Goal: Task Accomplishment & Management: Complete application form

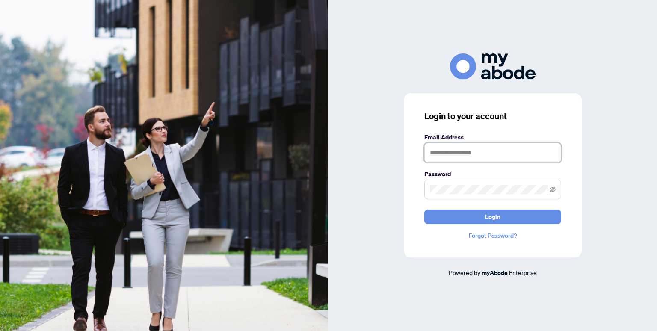
click at [434, 151] on input "text" at bounding box center [493, 153] width 137 height 20
type input "**********"
click at [425, 210] on button "Login" at bounding box center [493, 217] width 137 height 15
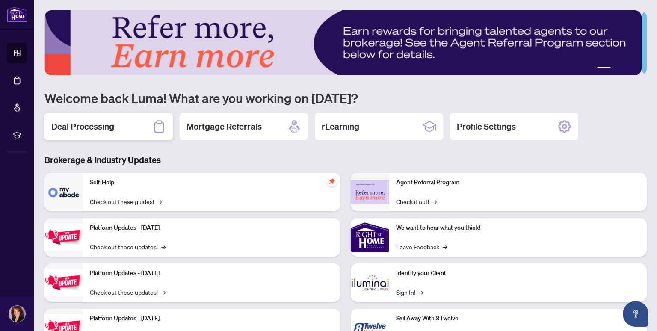
click at [86, 129] on h2 "Deal Processing" at bounding box center [82, 127] width 63 height 12
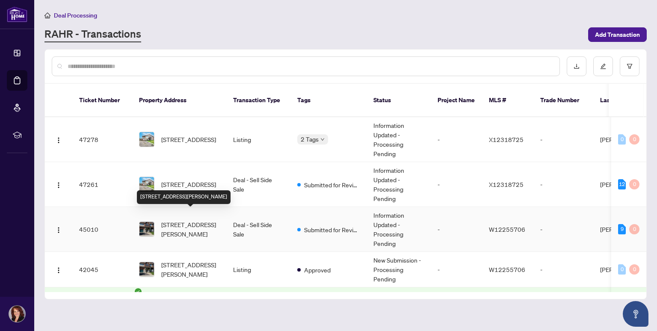
click at [178, 220] on span "[STREET_ADDRESS][PERSON_NAME]" at bounding box center [190, 229] width 58 height 19
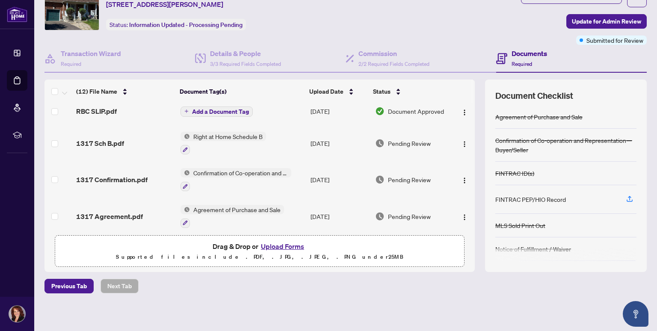
scroll to position [39, 0]
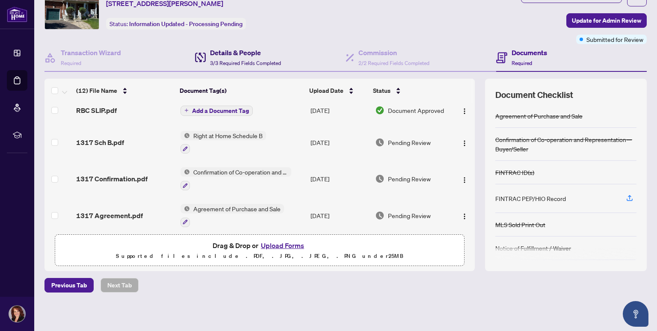
click at [242, 55] on h4 "Details & People" at bounding box center [245, 53] width 71 height 10
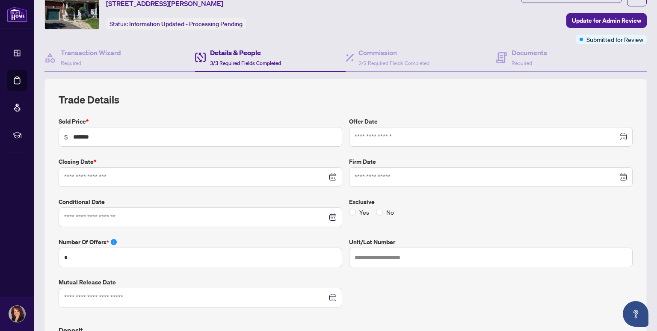
type input "**********"
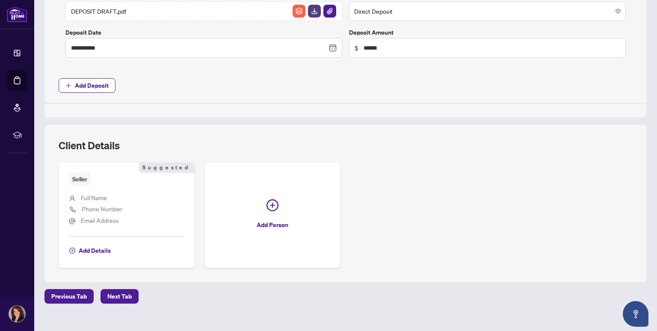
scroll to position [537, 0]
click at [107, 249] on span "Add Details" at bounding box center [95, 251] width 32 height 14
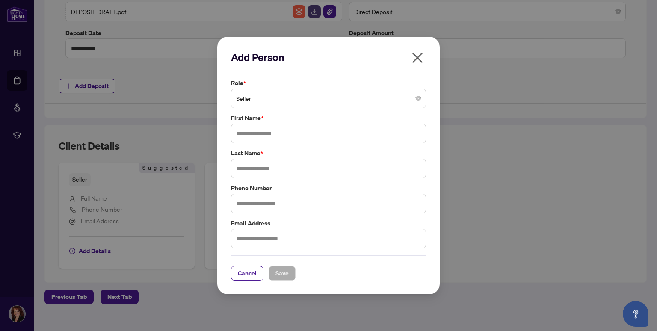
click at [420, 61] on icon "close" at bounding box center [418, 58] width 11 height 11
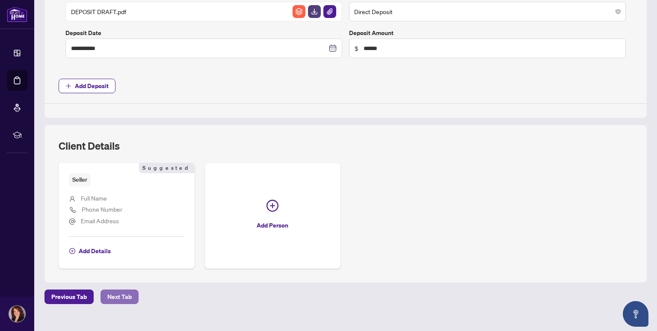
click at [129, 299] on span "Next Tab" at bounding box center [119, 297] width 24 height 14
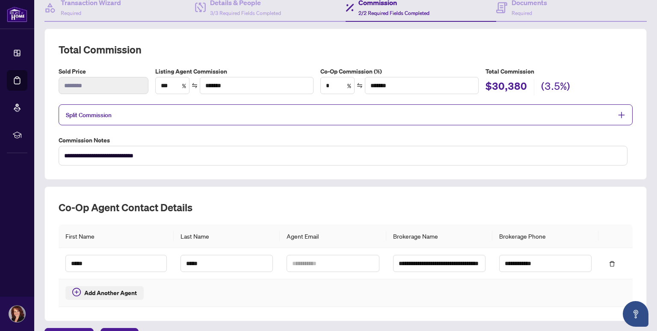
scroll to position [137, 0]
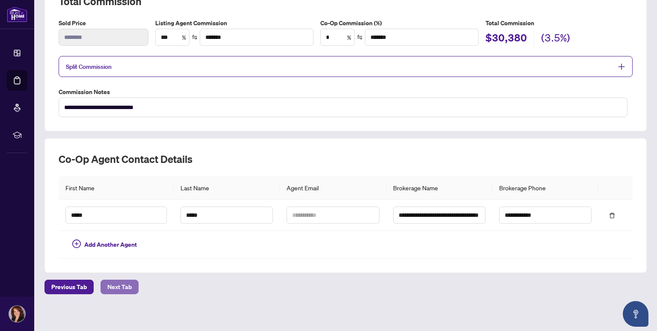
click at [129, 286] on span "Next Tab" at bounding box center [119, 287] width 24 height 14
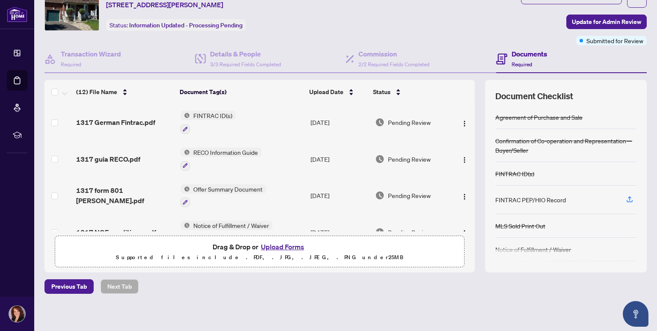
scroll to position [39, 0]
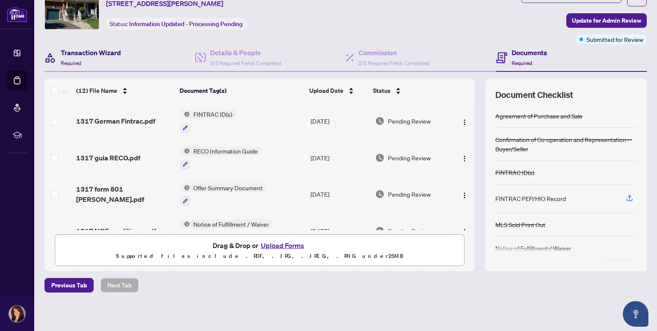
click at [89, 54] on h4 "Transaction Wizard" at bounding box center [91, 53] width 60 height 10
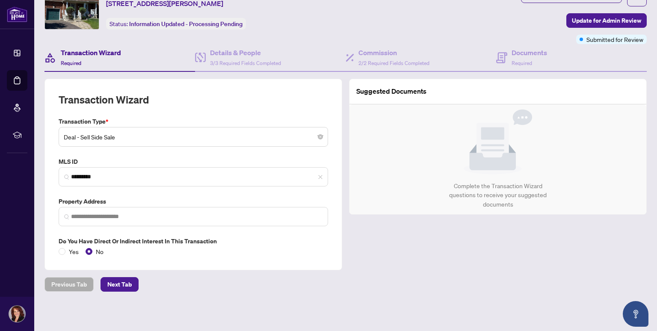
type input "**********"
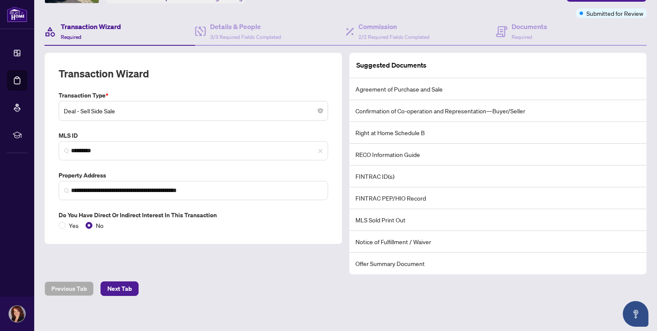
scroll to position [67, 0]
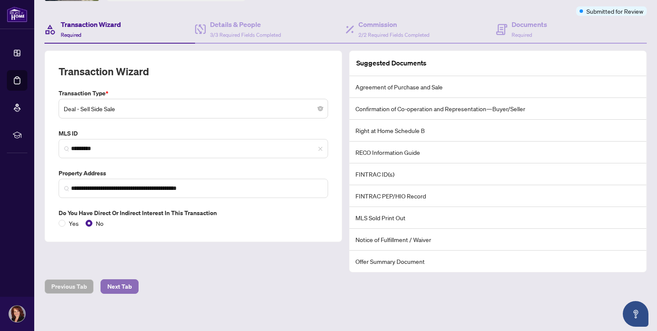
click at [111, 287] on span "Next Tab" at bounding box center [119, 287] width 24 height 14
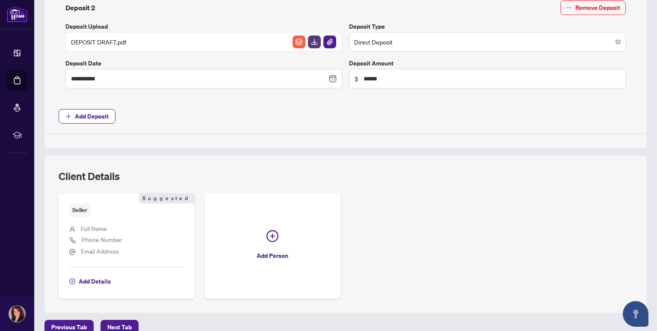
scroll to position [512, 0]
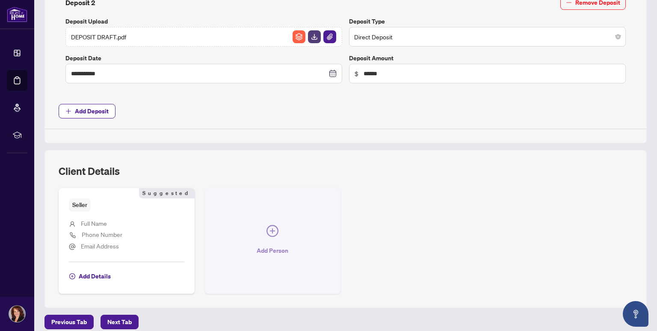
click at [262, 250] on span "Add Person" at bounding box center [273, 251] width 32 height 14
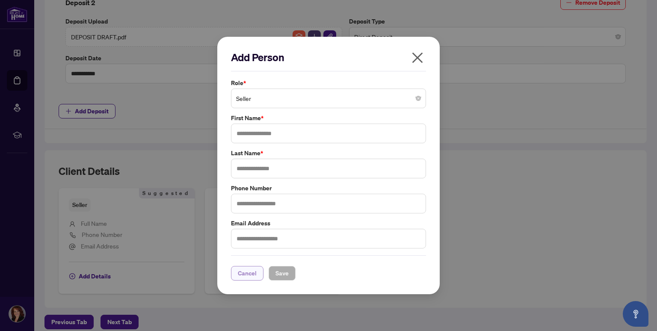
click at [250, 275] on span "Cancel" at bounding box center [247, 274] width 19 height 14
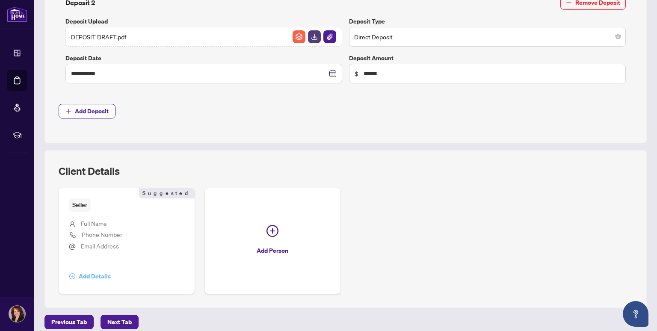
click at [107, 276] on span "Add Details" at bounding box center [95, 277] width 32 height 14
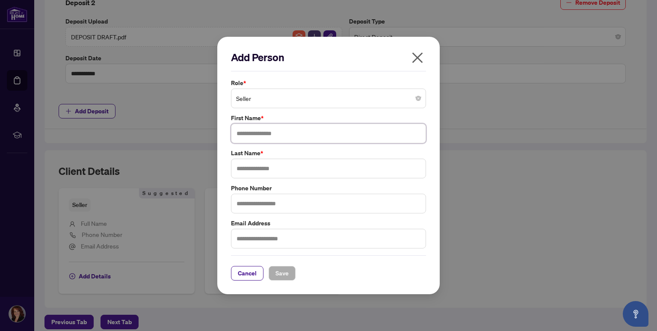
click at [236, 136] on input "text" at bounding box center [328, 134] width 195 height 20
type input "*******"
click at [246, 173] on input "text" at bounding box center [328, 169] width 195 height 20
type input "*****"
click at [241, 207] on input "text" at bounding box center [328, 204] width 195 height 20
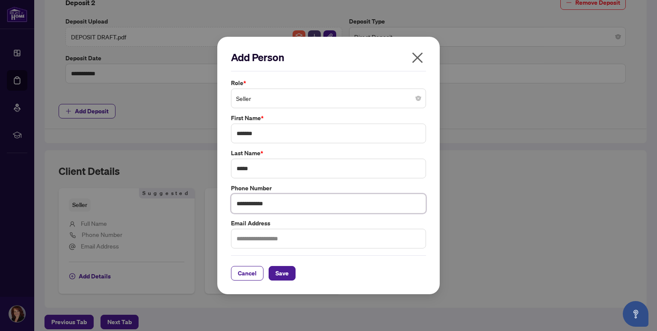
type input "**********"
click at [241, 242] on input "text" at bounding box center [328, 239] width 195 height 20
paste input "**********"
type input "**********"
click at [287, 276] on span "Save" at bounding box center [282, 274] width 13 height 14
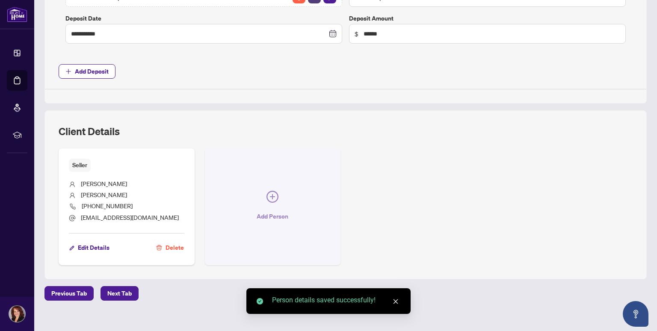
scroll to position [558, 0]
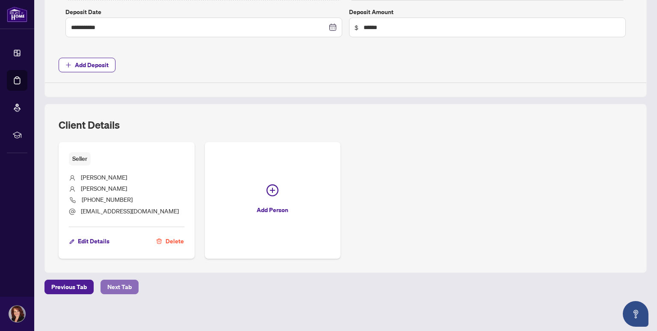
click at [115, 288] on span "Next Tab" at bounding box center [119, 287] width 24 height 14
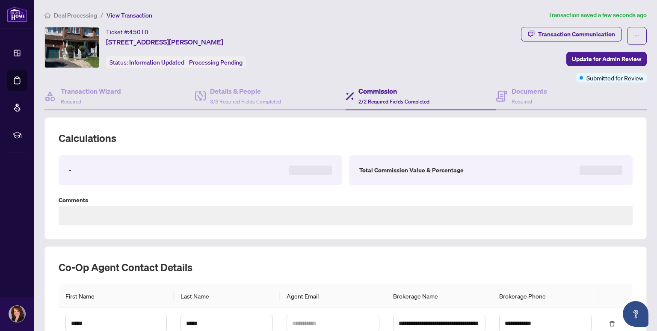
type textarea "**********"
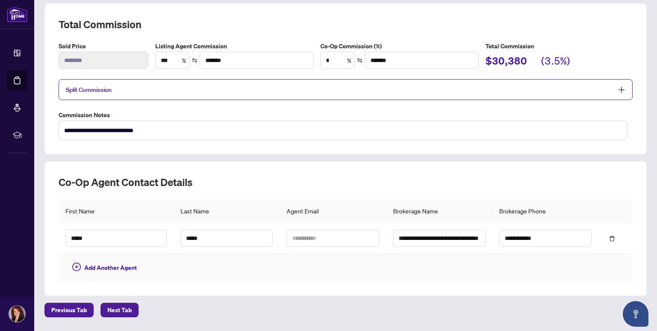
scroll to position [114, 0]
click at [119, 306] on span "Next Tab" at bounding box center [119, 310] width 24 height 14
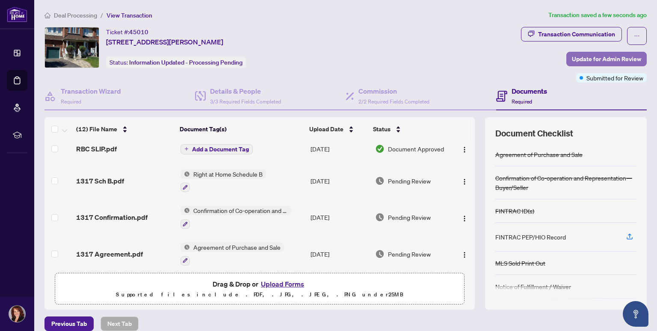
click at [591, 63] on span "Update for Admin Review" at bounding box center [606, 59] width 69 height 14
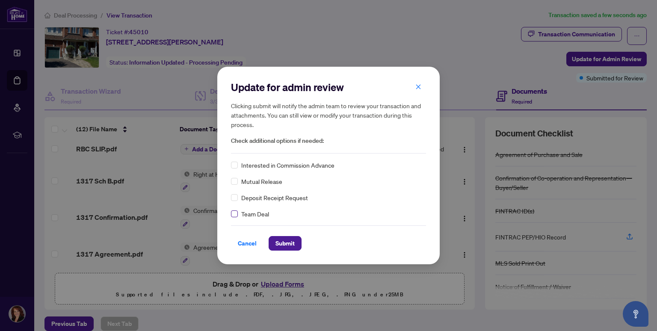
click at [236, 217] on label at bounding box center [234, 213] width 7 height 9
click at [287, 248] on span "Submit" at bounding box center [285, 244] width 19 height 14
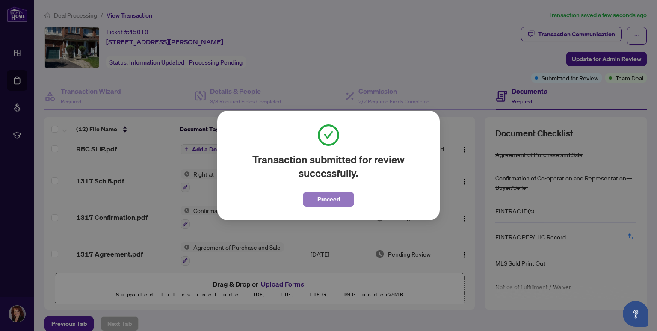
click at [335, 200] on span "Proceed" at bounding box center [329, 200] width 23 height 14
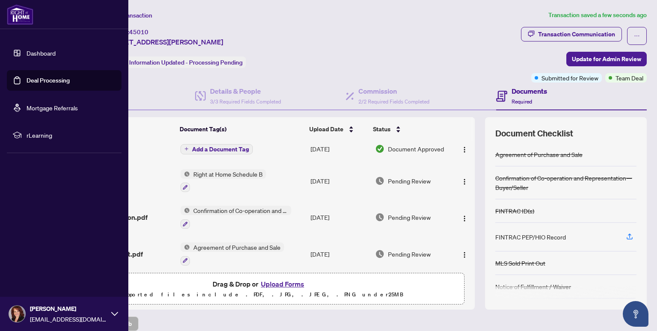
click at [29, 54] on link "Dashboard" at bounding box center [41, 53] width 29 height 8
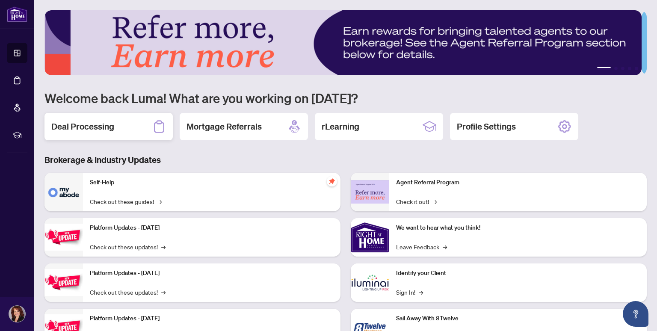
click at [144, 131] on div "Deal Processing" at bounding box center [109, 126] width 128 height 27
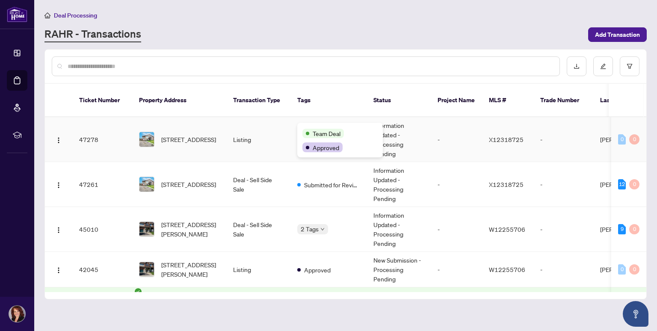
click at [315, 128] on div "Team Deal Approved" at bounding box center [340, 140] width 86 height 35
click at [289, 151] on td "Listing" at bounding box center [258, 139] width 64 height 45
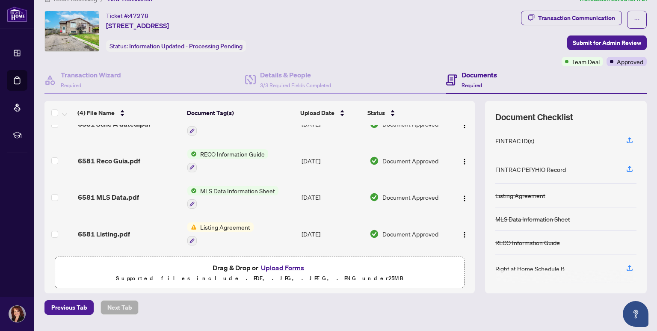
scroll to position [26, 0]
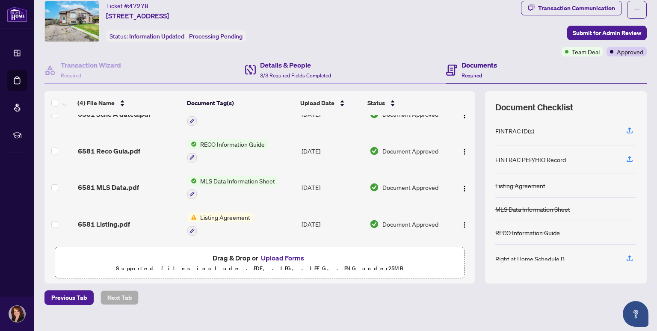
click at [372, 60] on div "Details & People 3/3 Required Fields Completed" at bounding box center [345, 71] width 201 height 28
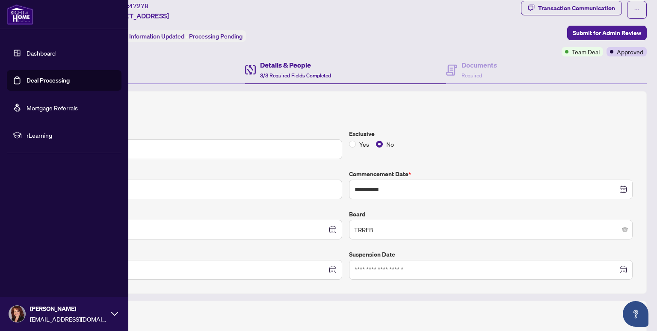
click at [48, 80] on link "Deal Processing" at bounding box center [48, 81] width 43 height 8
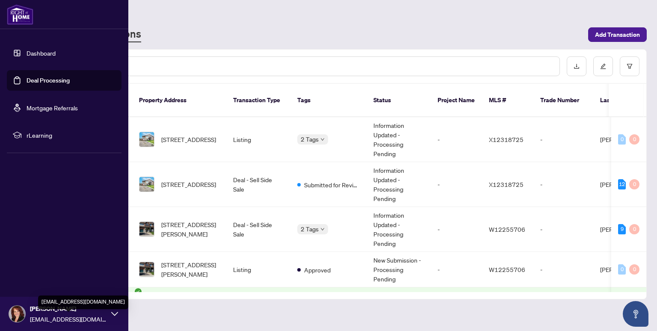
click at [42, 318] on span "luma@lumahomes.com" at bounding box center [68, 319] width 77 height 9
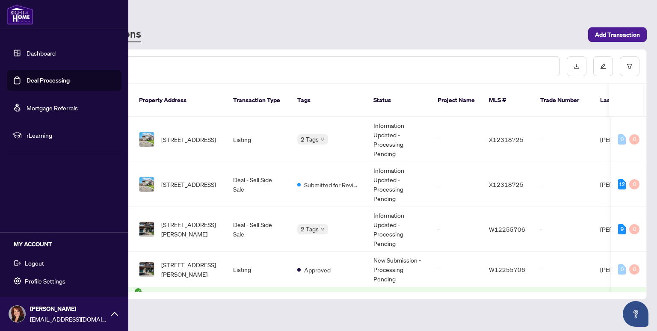
click at [48, 266] on button "Logout" at bounding box center [64, 263] width 115 height 15
